Goal: Task Accomplishment & Management: Use online tool/utility

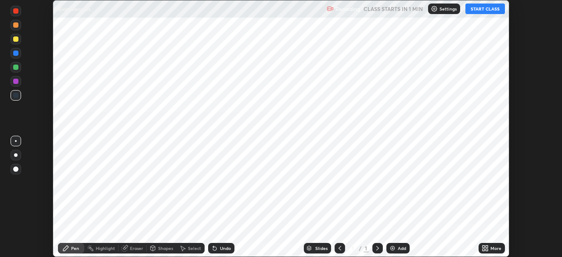
scroll to position [257, 561]
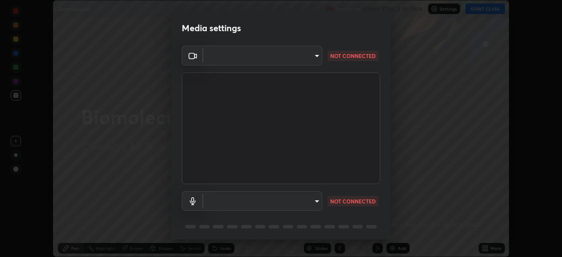
type input "fc4d4439d1e3cd5bf723ac255ffd14dacaf4da6be6177ce78d3c554f4da9d8ff"
type input "default"
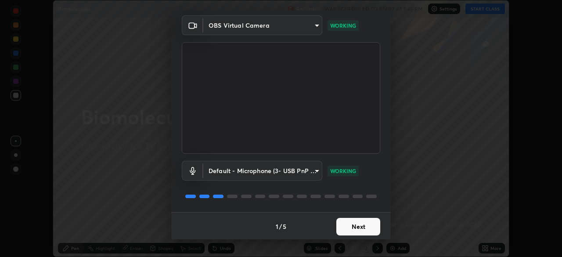
scroll to position [31, 0]
click at [345, 227] on button "Next" at bounding box center [358, 226] width 44 height 18
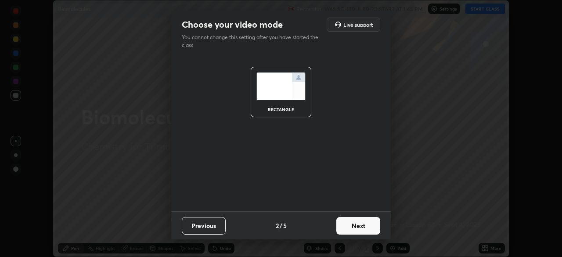
click at [346, 228] on button "Next" at bounding box center [358, 226] width 44 height 18
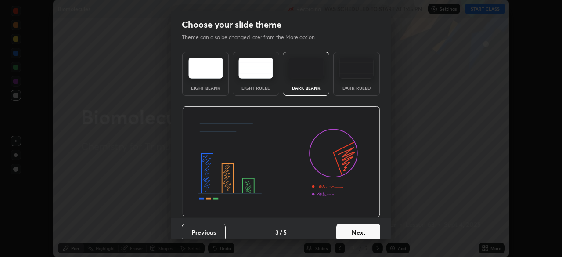
click at [347, 229] on button "Next" at bounding box center [358, 232] width 44 height 18
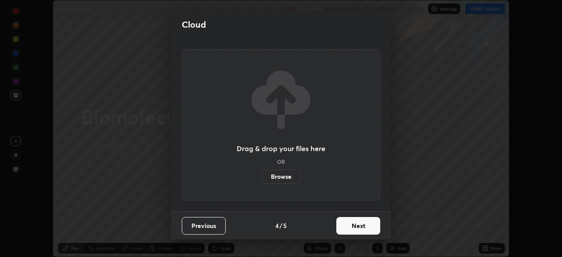
click at [346, 230] on button "Next" at bounding box center [358, 226] width 44 height 18
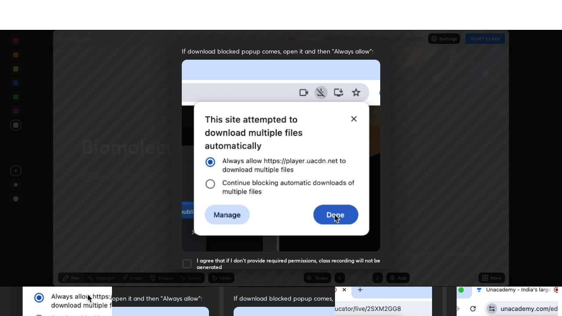
scroll to position [210, 0]
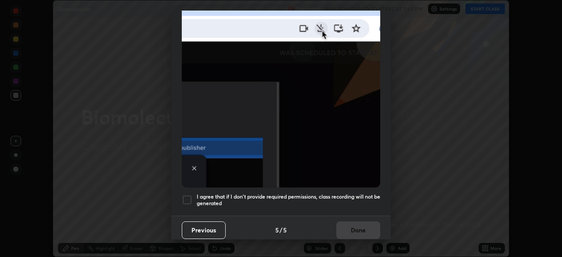
click at [190, 197] on div at bounding box center [187, 199] width 11 height 11
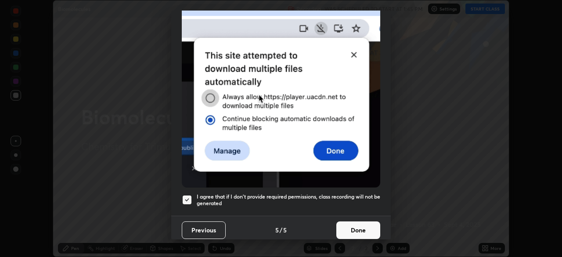
click at [351, 227] on button "Done" at bounding box center [358, 230] width 44 height 18
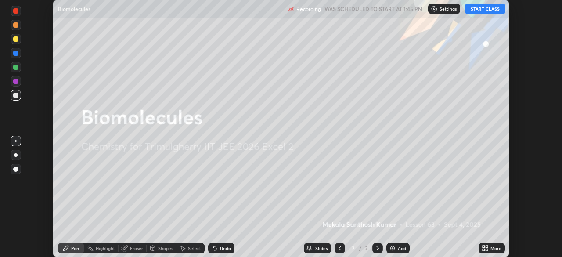
click at [494, 10] on button "START CLASS" at bounding box center [485, 9] width 40 height 11
click at [496, 248] on div "More" at bounding box center [495, 248] width 11 height 4
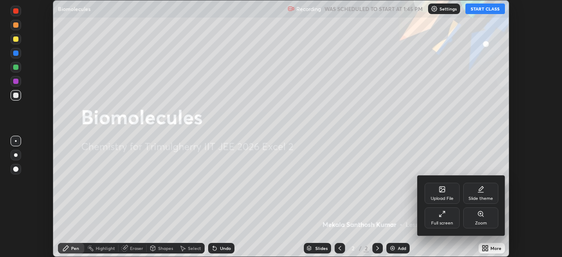
click at [450, 220] on div "Full screen" at bounding box center [441, 217] width 35 height 21
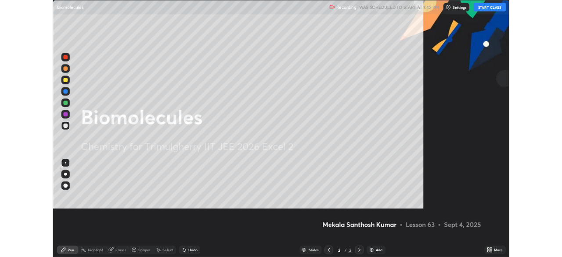
scroll to position [316, 562]
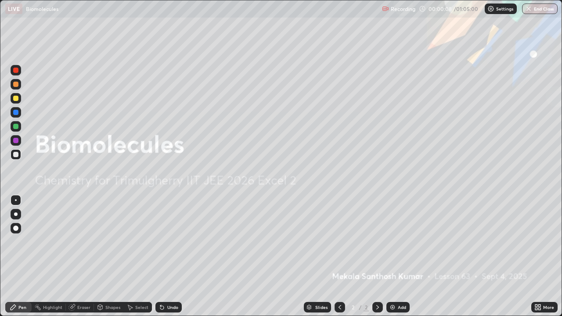
click at [536, 256] on icon at bounding box center [536, 309] width 2 height 2
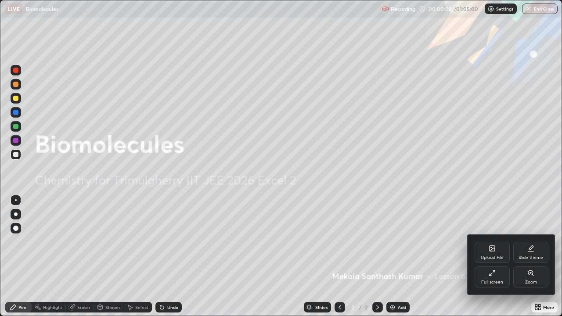
click at [491, 256] on div "Full screen" at bounding box center [492, 276] width 35 height 21
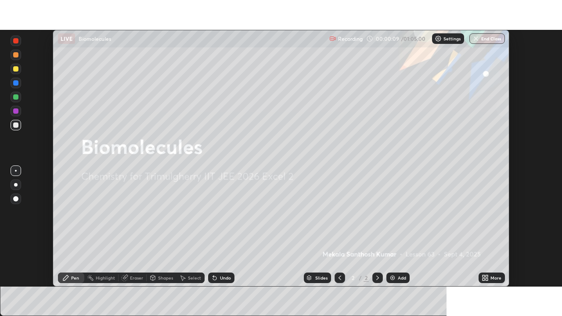
scroll to position [43640, 43335]
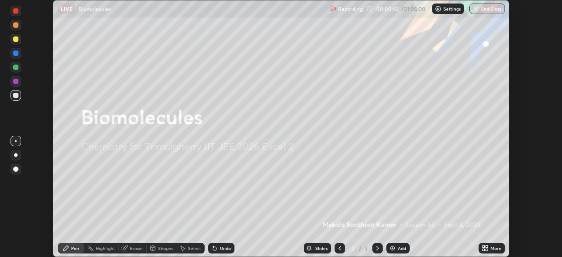
click at [486, 246] on icon at bounding box center [487, 246] width 2 height 2
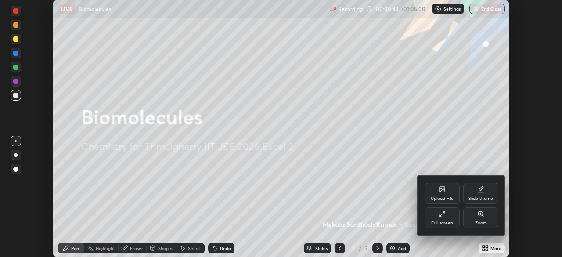
click at [440, 215] on icon at bounding box center [440, 215] width 2 height 2
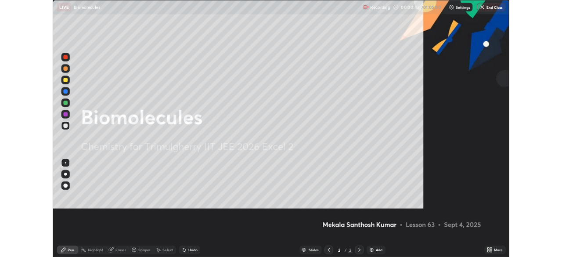
scroll to position [316, 562]
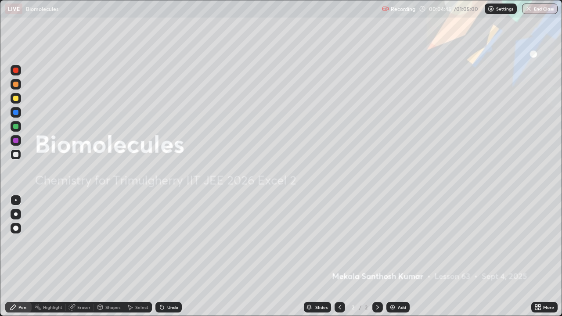
click at [394, 256] on img at bounding box center [392, 307] width 7 height 7
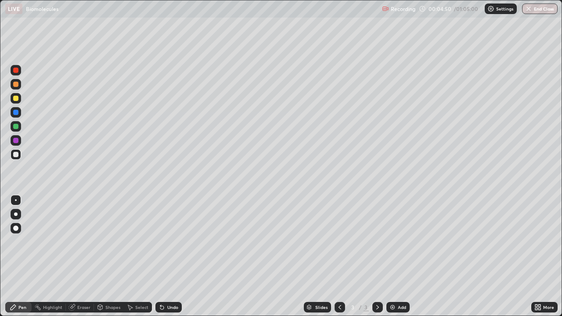
click at [19, 84] on div at bounding box center [16, 84] width 11 height 11
click at [161, 256] on icon at bounding box center [162, 308] width 4 height 4
click at [160, 256] on icon at bounding box center [160, 305] width 1 height 1
click at [18, 156] on div at bounding box center [15, 154] width 5 height 5
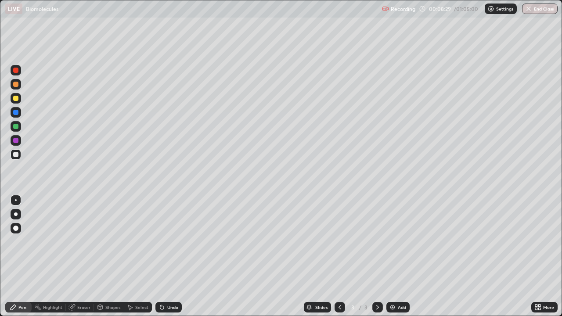
click at [164, 256] on icon at bounding box center [161, 307] width 7 height 7
click at [74, 256] on icon at bounding box center [71, 307] width 7 height 7
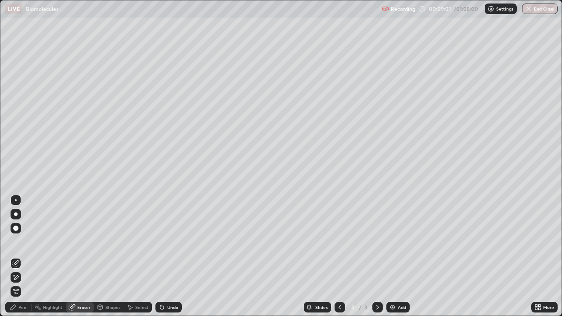
click at [24, 256] on div "Pen" at bounding box center [22, 307] width 8 height 4
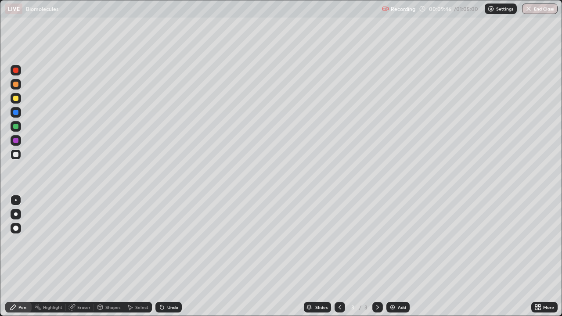
click at [17, 126] on div at bounding box center [15, 126] width 5 height 5
click at [334, 256] on div at bounding box center [339, 308] width 11 height 18
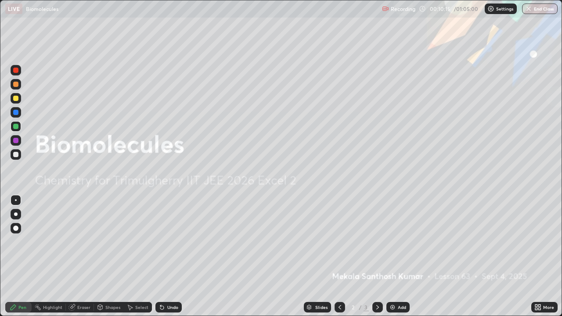
click at [375, 256] on icon at bounding box center [377, 307] width 7 height 7
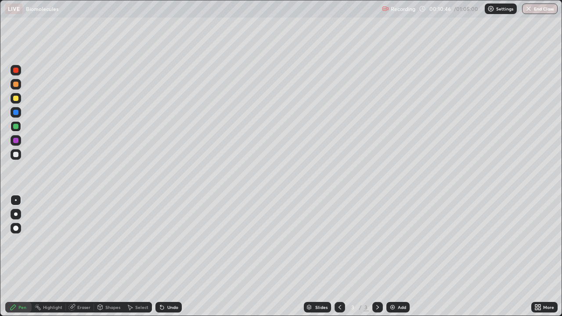
click at [83, 256] on div "Eraser" at bounding box center [83, 307] width 13 height 4
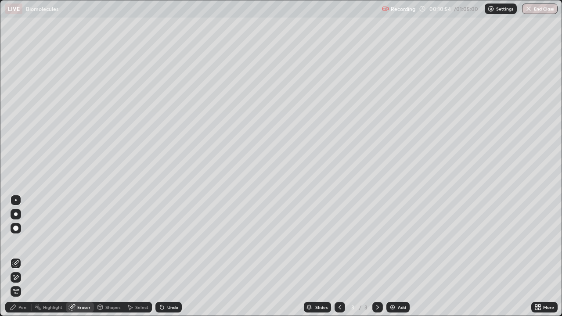
click at [160, 256] on icon at bounding box center [162, 308] width 4 height 4
click at [25, 256] on div "Pen" at bounding box center [22, 307] width 8 height 4
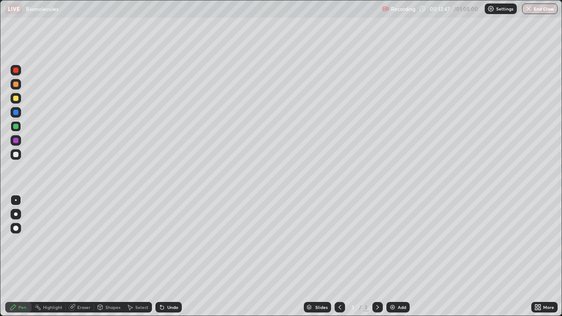
click at [19, 155] on div at bounding box center [16, 154] width 11 height 11
click at [399, 256] on div "Add" at bounding box center [402, 307] width 8 height 4
click at [20, 157] on div at bounding box center [16, 154] width 11 height 11
click at [20, 137] on div at bounding box center [16, 140] width 11 height 11
click at [17, 230] on div at bounding box center [15, 228] width 5 height 5
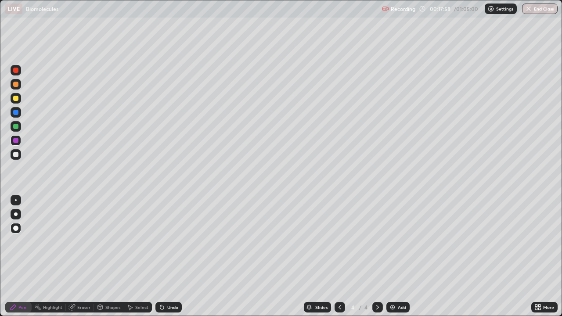
click at [73, 256] on icon at bounding box center [72, 306] width 5 height 4
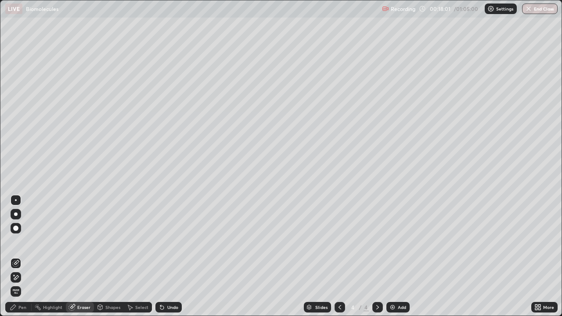
click at [18, 256] on div "Pen" at bounding box center [22, 307] width 8 height 4
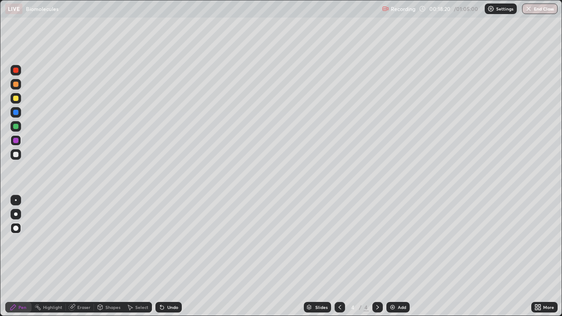
click at [17, 129] on div at bounding box center [16, 126] width 11 height 11
click at [13, 110] on div at bounding box center [16, 112] width 11 height 11
click at [105, 256] on div "Shapes" at bounding box center [112, 307] width 15 height 4
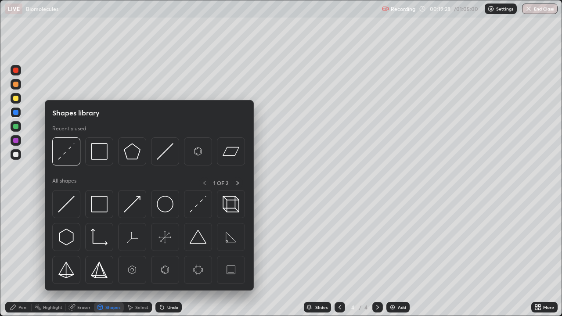
click at [139, 256] on div "Select" at bounding box center [141, 307] width 13 height 4
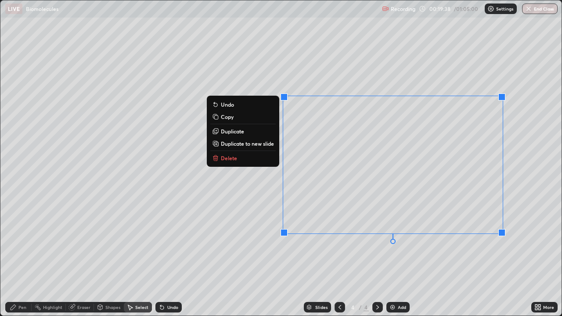
click at [238, 133] on p "Duplicate" at bounding box center [232, 131] width 23 height 7
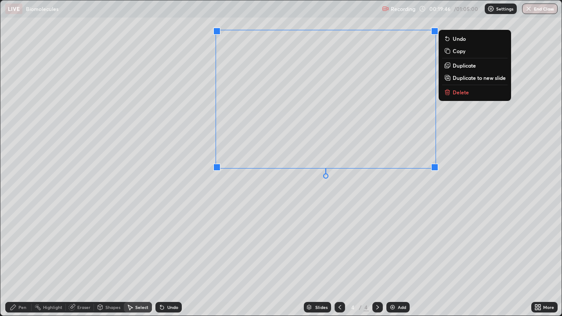
click at [286, 226] on div "0 ° Undo Copy Duplicate Duplicate to new slide Delete" at bounding box center [280, 157] width 561 height 315
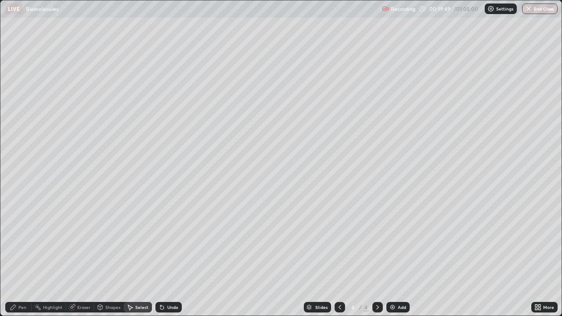
click at [77, 256] on div "Eraser" at bounding box center [83, 307] width 13 height 4
click at [161, 256] on icon at bounding box center [162, 308] width 4 height 4
click at [19, 256] on div "Pen" at bounding box center [22, 307] width 8 height 4
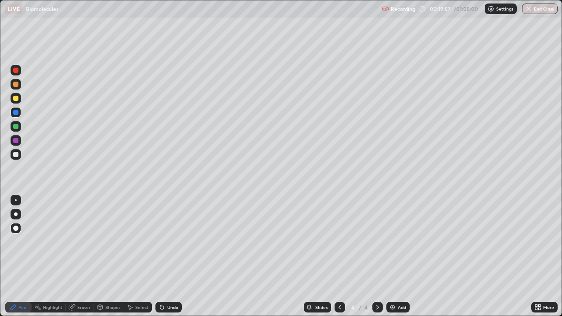
click at [16, 71] on div at bounding box center [15, 70] width 5 height 5
click at [163, 256] on icon at bounding box center [161, 307] width 7 height 7
click at [164, 256] on div "Undo" at bounding box center [168, 307] width 26 height 11
click at [162, 256] on icon at bounding box center [162, 308] width 4 height 4
click at [16, 200] on div at bounding box center [16, 200] width 2 height 2
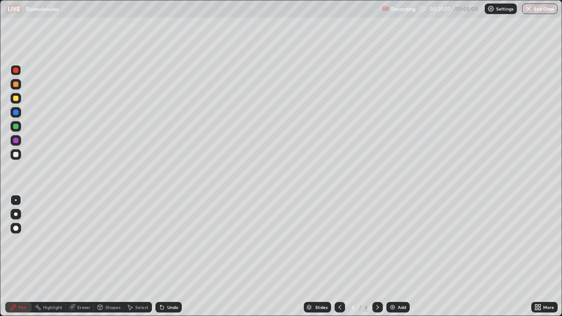
click at [539, 256] on icon at bounding box center [539, 306] width 2 height 2
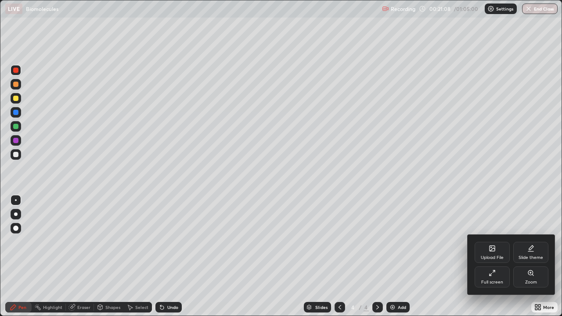
click at [483, 256] on div "Full screen" at bounding box center [492, 282] width 22 height 4
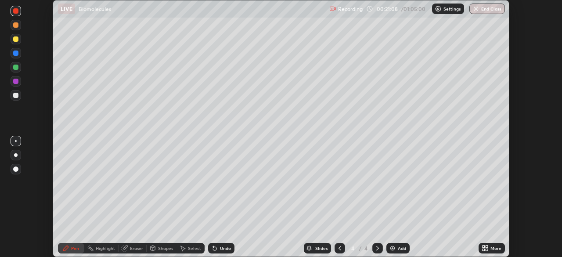
scroll to position [43640, 43335]
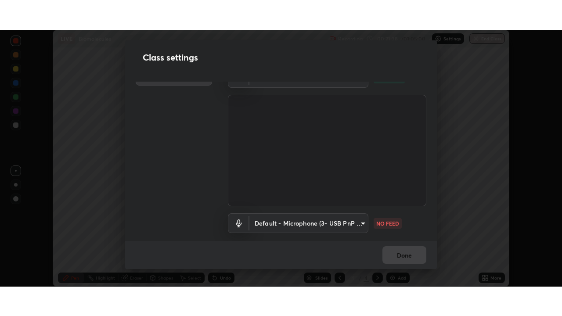
scroll to position [29, 0]
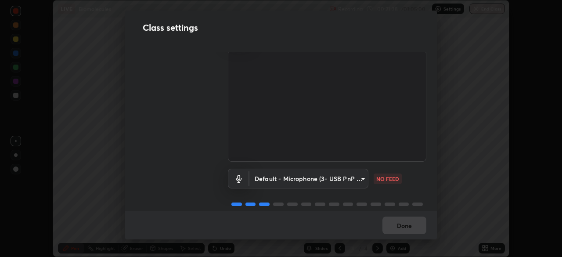
click at [360, 178] on body "Erase all LIVE Biomolecules Recording 00:21:38 / 01:05:00 Settings End Class Se…" at bounding box center [281, 128] width 562 height 257
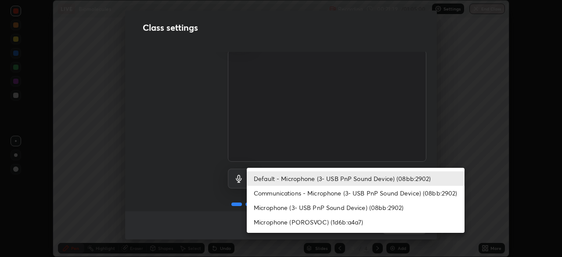
click at [367, 192] on li "Communications - Microphone (3- USB PnP Sound Device) (08bb:2902)" at bounding box center [356, 193] width 218 height 14
type input "communications"
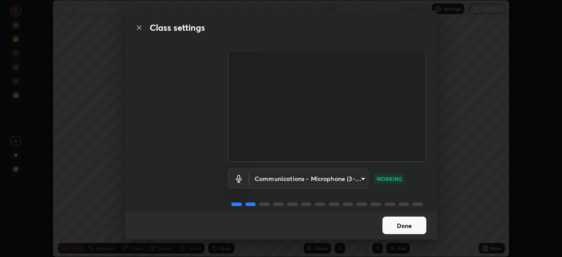
click at [415, 224] on button "Done" at bounding box center [404, 225] width 44 height 18
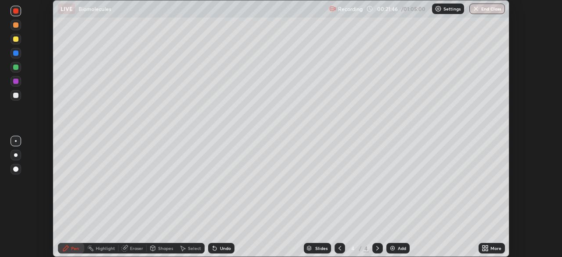
click at [495, 249] on div "More" at bounding box center [495, 248] width 11 height 4
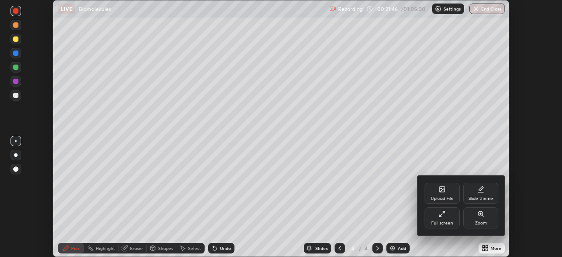
click at [447, 216] on div "Full screen" at bounding box center [441, 217] width 35 height 21
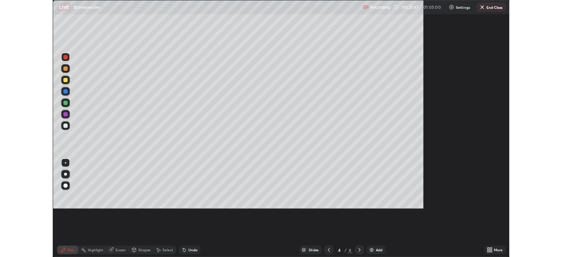
scroll to position [316, 562]
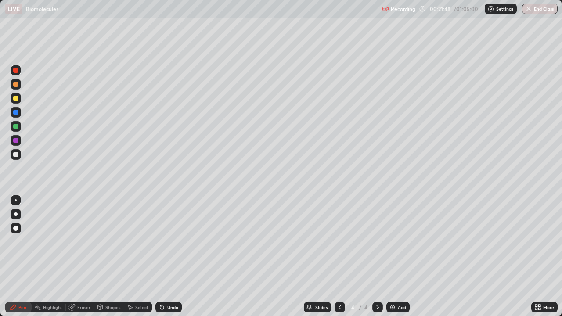
click at [16, 155] on div at bounding box center [15, 154] width 5 height 5
click at [81, 256] on div "Eraser" at bounding box center [83, 307] width 13 height 4
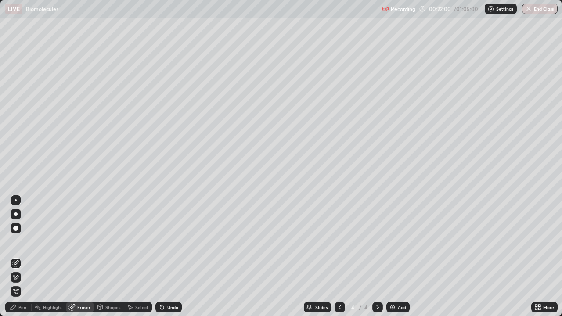
click at [17, 256] on icon at bounding box center [13, 307] width 7 height 7
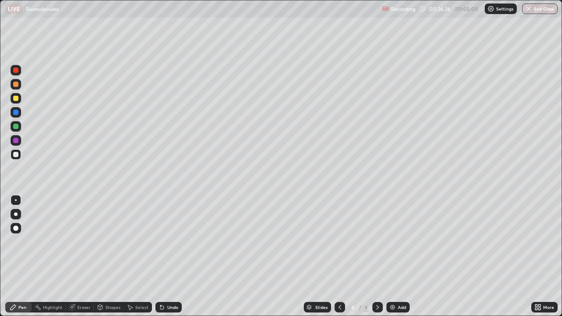
click at [394, 256] on img at bounding box center [392, 307] width 7 height 7
click at [162, 256] on icon at bounding box center [162, 308] width 4 height 4
click at [160, 256] on icon at bounding box center [162, 308] width 4 height 4
click at [76, 256] on div "Eraser" at bounding box center [80, 307] width 28 height 11
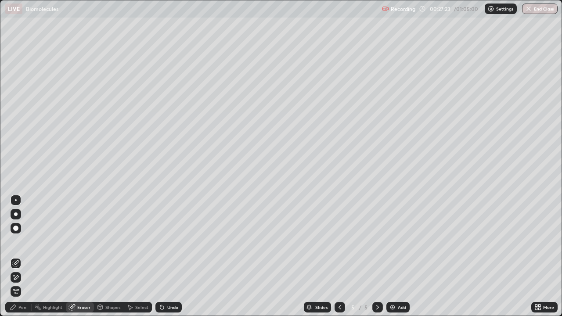
click at [22, 256] on div "Pen" at bounding box center [22, 307] width 8 height 4
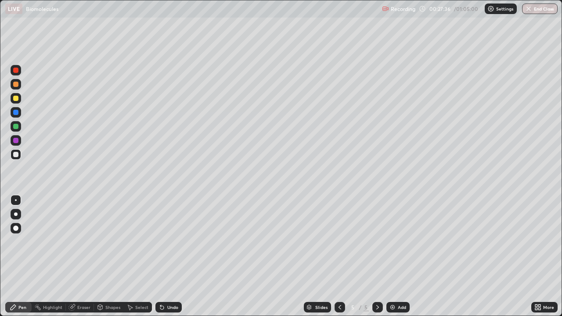
click at [17, 98] on div at bounding box center [15, 98] width 5 height 5
click at [179, 256] on div "Undo" at bounding box center [167, 308] width 30 height 18
click at [198, 256] on div "Slides 5 / 5 Add" at bounding box center [356, 308] width 349 height 18
click at [15, 141] on div at bounding box center [15, 140] width 5 height 5
click at [15, 156] on div at bounding box center [15, 154] width 5 height 5
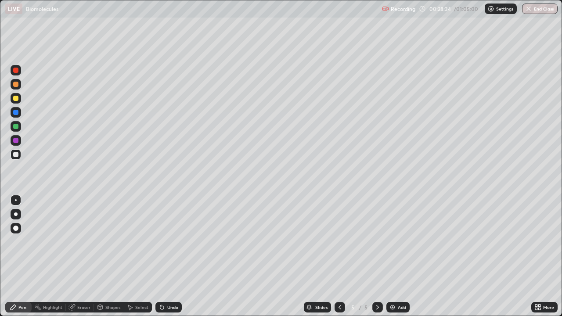
click at [14, 110] on div at bounding box center [15, 112] width 5 height 5
click at [17, 158] on div at bounding box center [16, 154] width 11 height 11
click at [339, 256] on icon at bounding box center [339, 307] width 7 height 7
click at [338, 256] on icon at bounding box center [339, 307] width 7 height 7
click at [377, 256] on div at bounding box center [377, 307] width 11 height 11
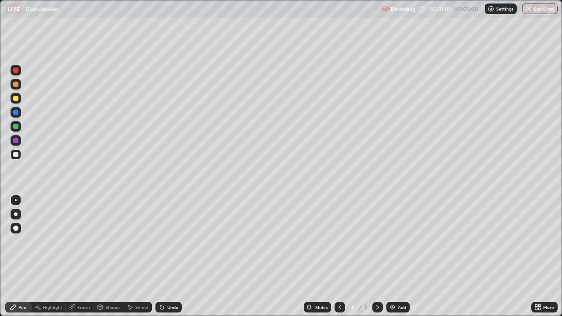
click at [372, 256] on div at bounding box center [377, 307] width 11 height 11
click at [83, 256] on div "Eraser" at bounding box center [80, 307] width 28 height 11
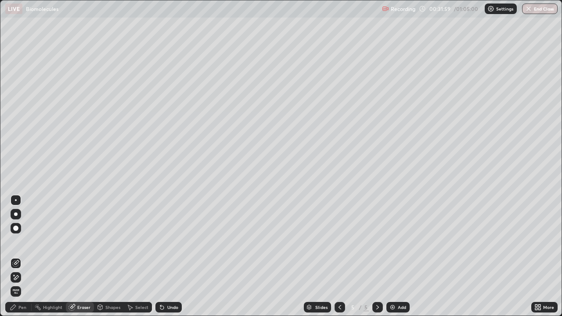
click at [22, 256] on div "Pen" at bounding box center [22, 307] width 8 height 4
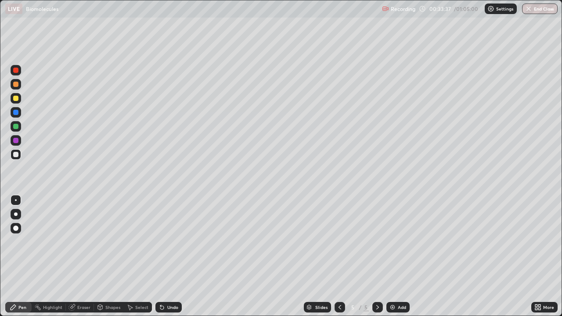
click at [14, 126] on div at bounding box center [15, 126] width 5 height 5
click at [14, 155] on div at bounding box center [15, 154] width 5 height 5
click at [391, 256] on img at bounding box center [392, 307] width 7 height 7
click at [16, 100] on div at bounding box center [15, 98] width 5 height 5
click at [338, 256] on icon at bounding box center [339, 307] width 7 height 7
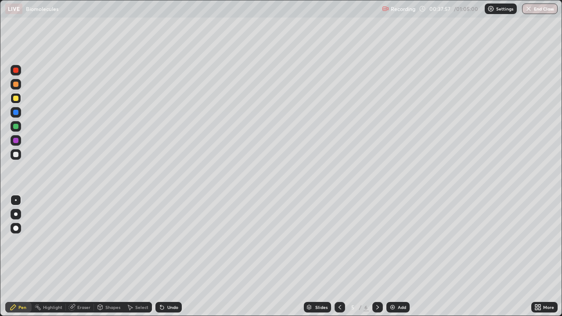
click at [372, 256] on div at bounding box center [377, 307] width 11 height 11
click at [535, 11] on button "End Class" at bounding box center [540, 9] width 36 height 11
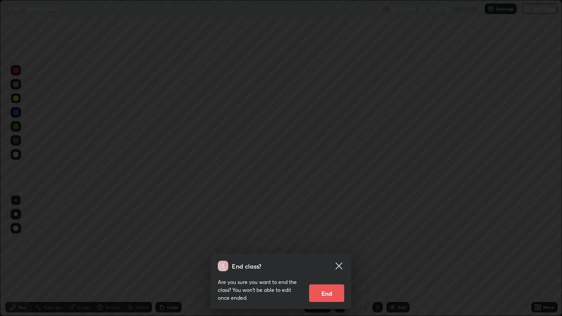
click at [339, 256] on icon at bounding box center [338, 266] width 7 height 7
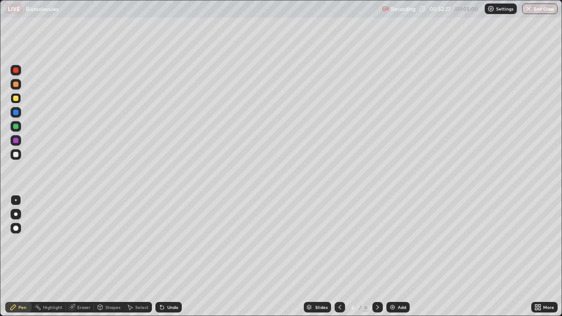
click at [536, 256] on icon at bounding box center [536, 306] width 2 height 2
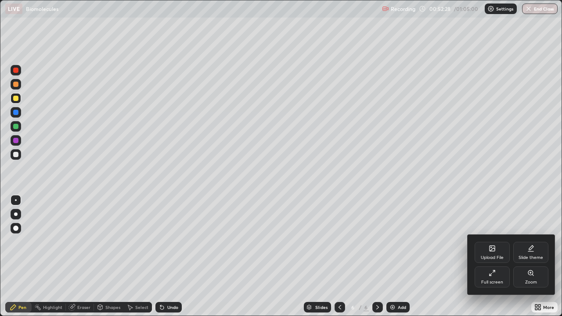
click at [493, 256] on icon at bounding box center [492, 273] width 7 height 7
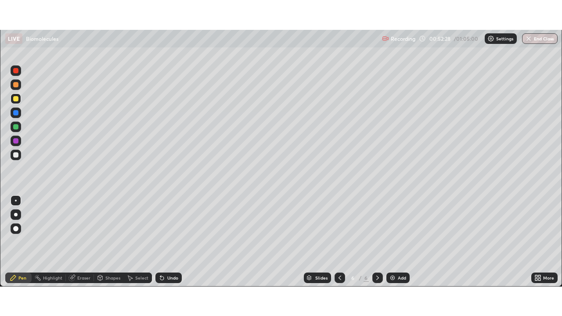
scroll to position [43640, 43335]
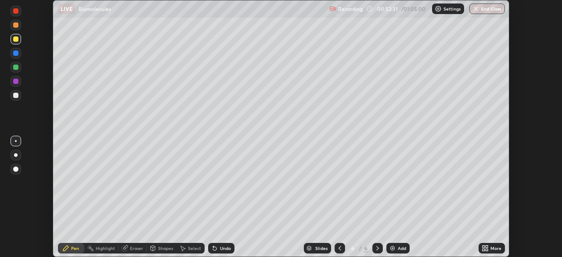
click at [489, 247] on div "More" at bounding box center [491, 248] width 26 height 11
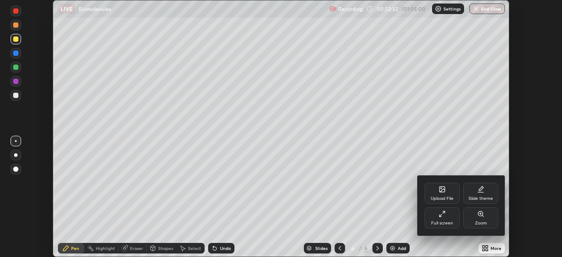
click at [444, 221] on div "Full screen" at bounding box center [442, 223] width 22 height 4
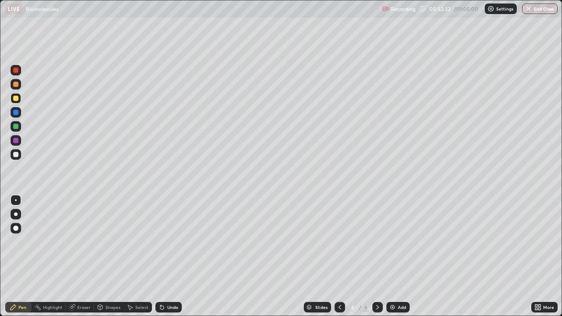
scroll to position [316, 562]
click at [543, 5] on button "End Class" at bounding box center [540, 9] width 35 height 11
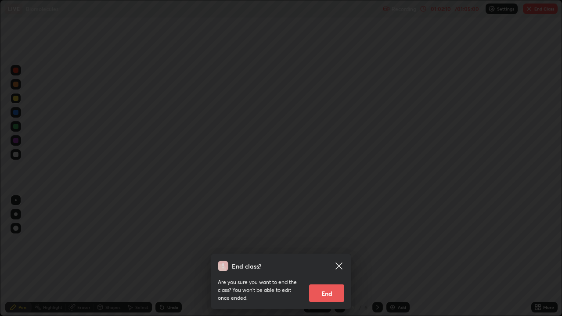
click at [324, 256] on div "End class? Are you sure you want to end the class? You won’t be able to edit on…" at bounding box center [281, 281] width 140 height 55
click at [333, 256] on button "End" at bounding box center [326, 293] width 35 height 18
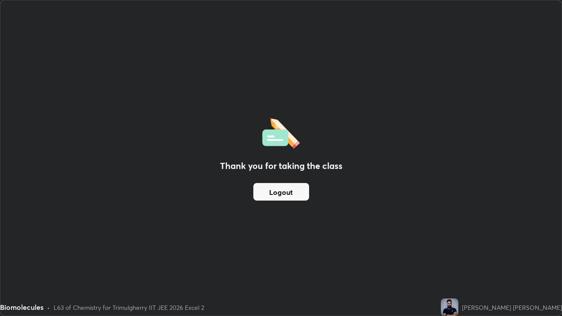
click at [300, 195] on button "Logout" at bounding box center [281, 192] width 56 height 18
